Goal: Use online tool/utility: Utilize a website feature to perform a specific function

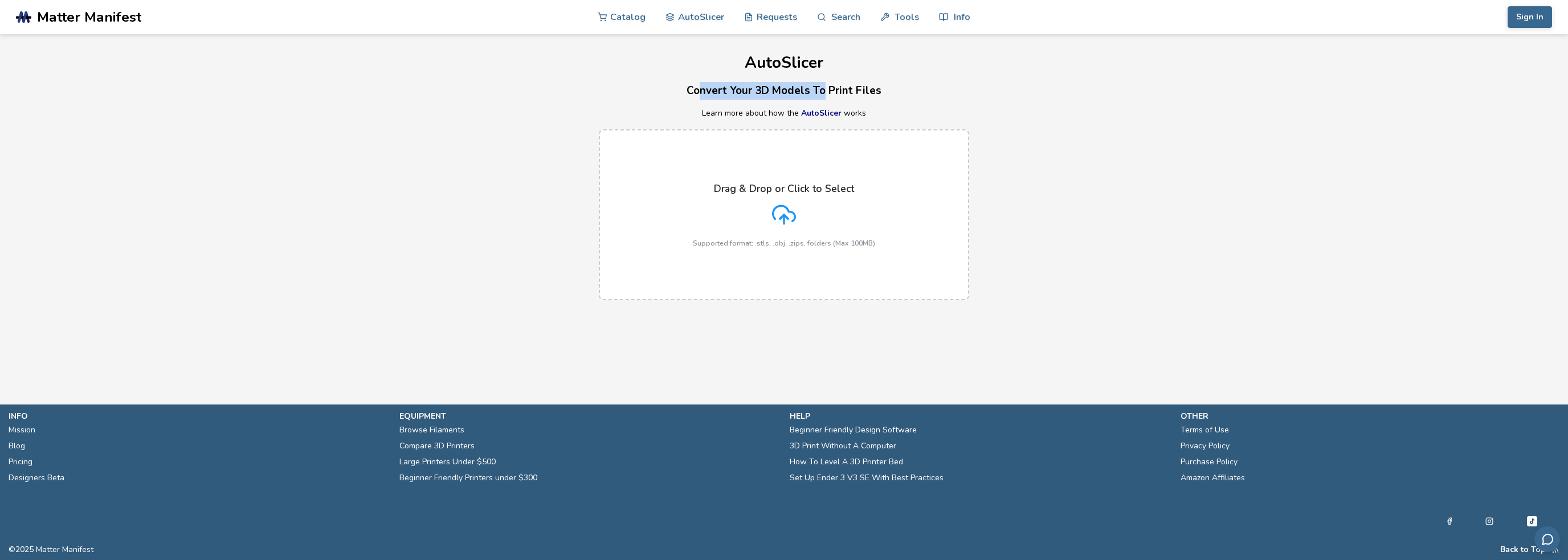
drag, startPoint x: 729, startPoint y: 86, endPoint x: 829, endPoint y: 87, distance: 100.0
click at [826, 89] on h3 "Convert Your 3D Models To Print Files" at bounding box center [784, 91] width 1568 height 17
click at [829, 87] on h3 "Convert Your 3D Models To Print Files" at bounding box center [784, 91] width 1568 height 17
drag, startPoint x: 879, startPoint y: 89, endPoint x: 803, endPoint y: 95, distance: 76.2
click at [807, 95] on h3 "Convert Your 3D Models To Print Files" at bounding box center [784, 91] width 1568 height 17
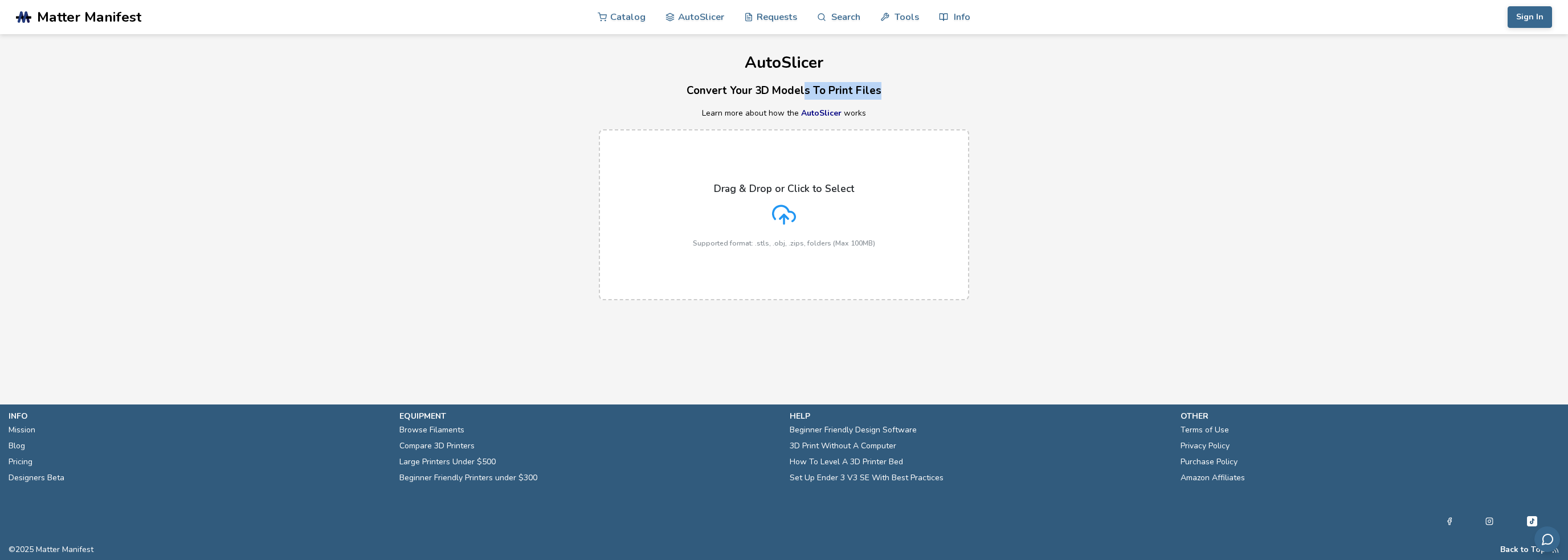
click at [803, 95] on h3 "Convert Your 3D Models To Print Files" at bounding box center [784, 91] width 1568 height 17
click at [837, 115] on link "AutoSlicer" at bounding box center [822, 113] width 41 height 11
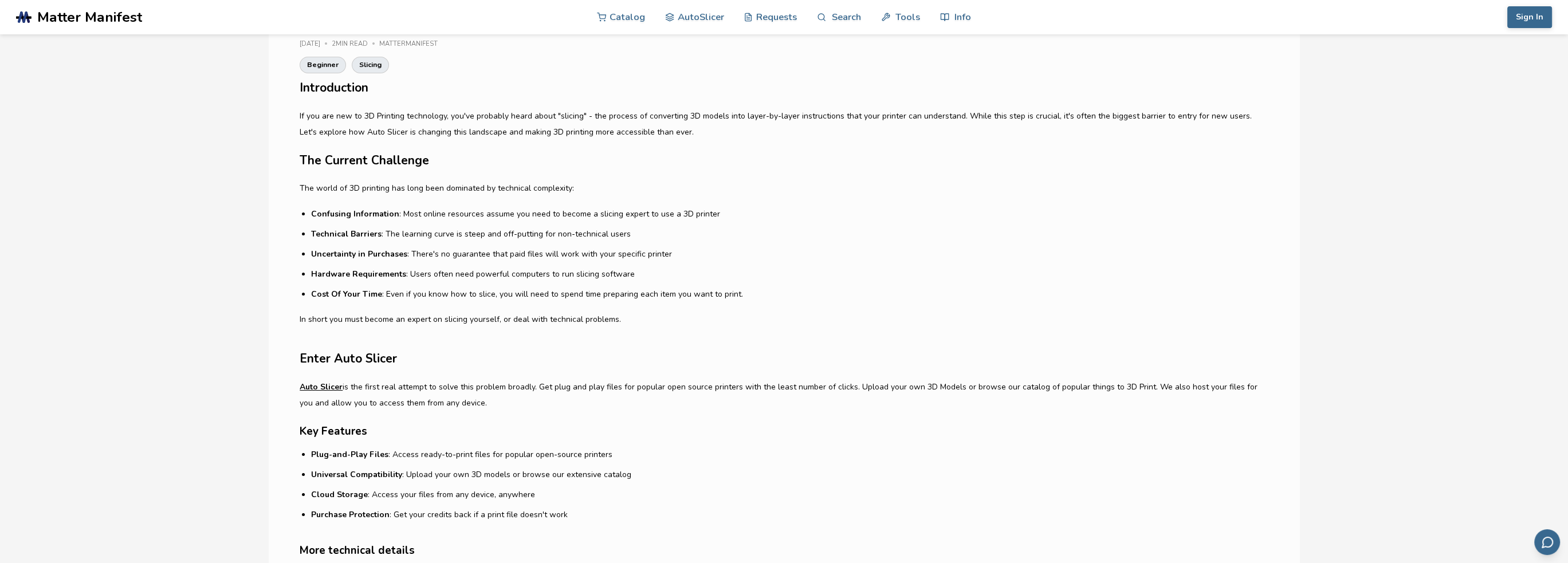
scroll to position [286, 0]
